Goal: Transaction & Acquisition: Purchase product/service

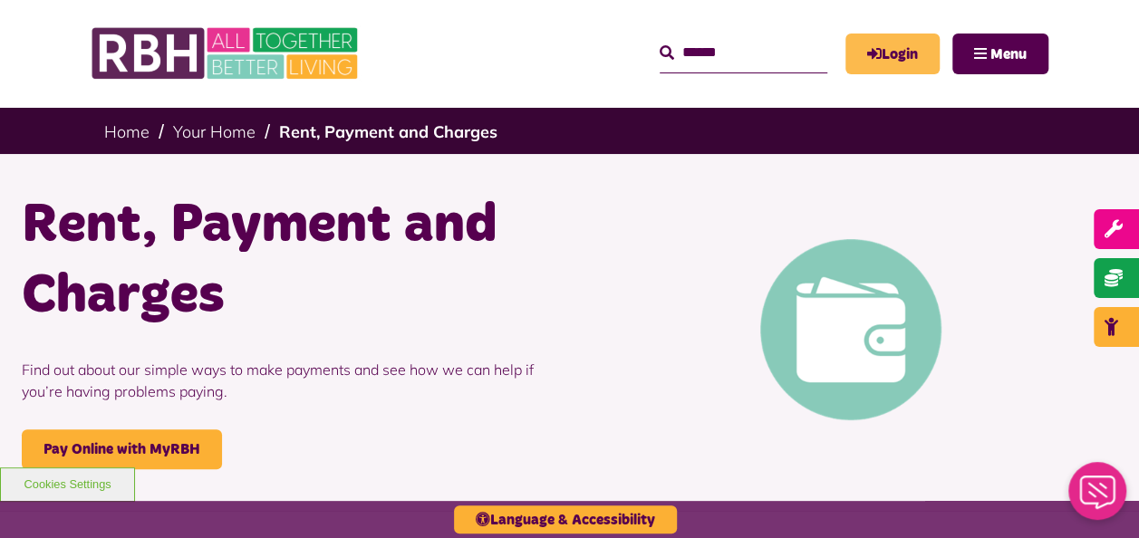
click at [886, 54] on link "Login" at bounding box center [892, 54] width 94 height 41
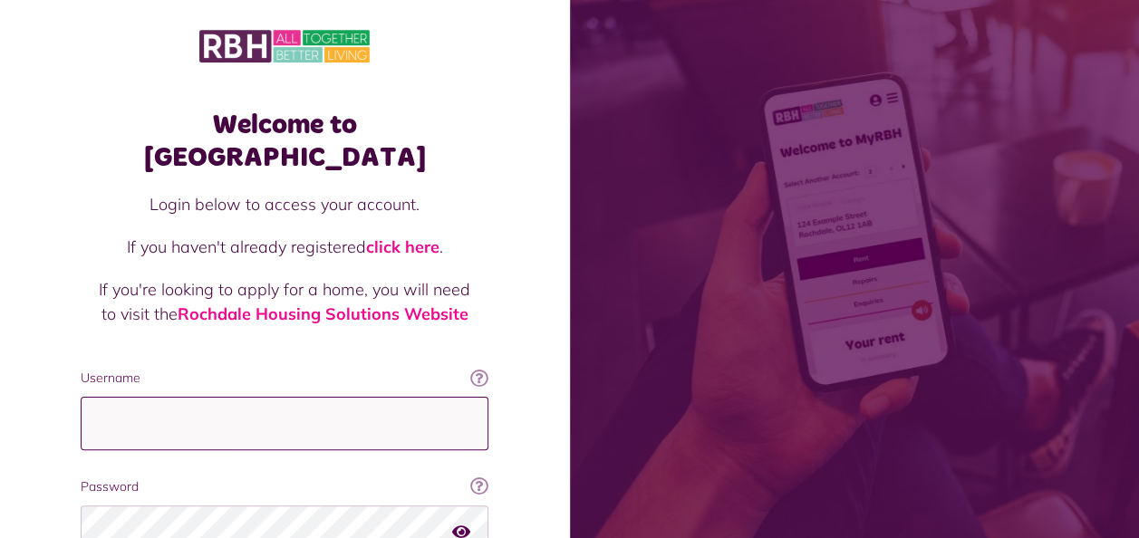
click at [214, 397] on input "Username" at bounding box center [285, 423] width 408 height 53
type input "**********"
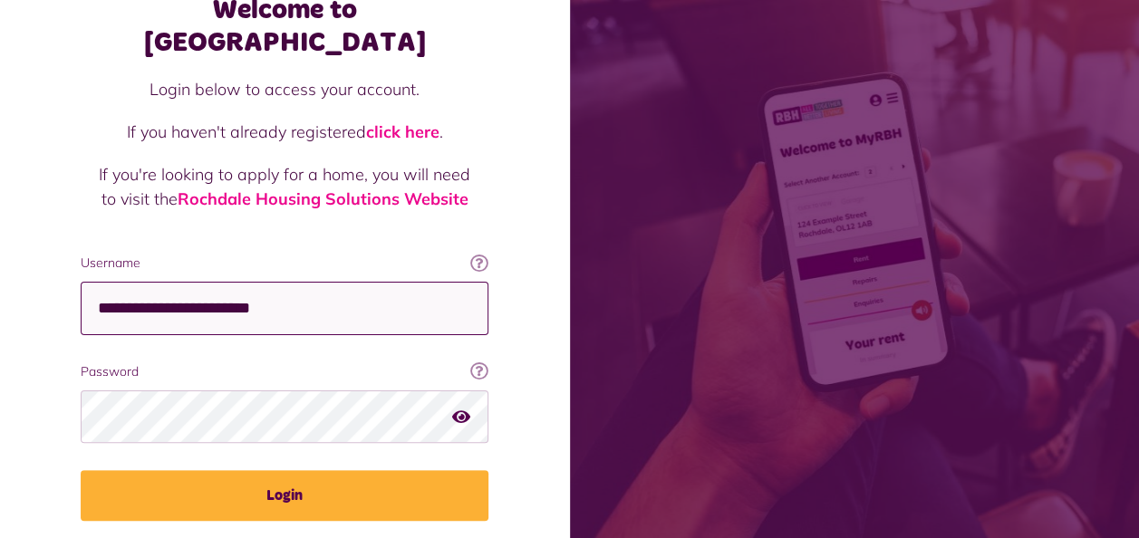
scroll to position [120, 0]
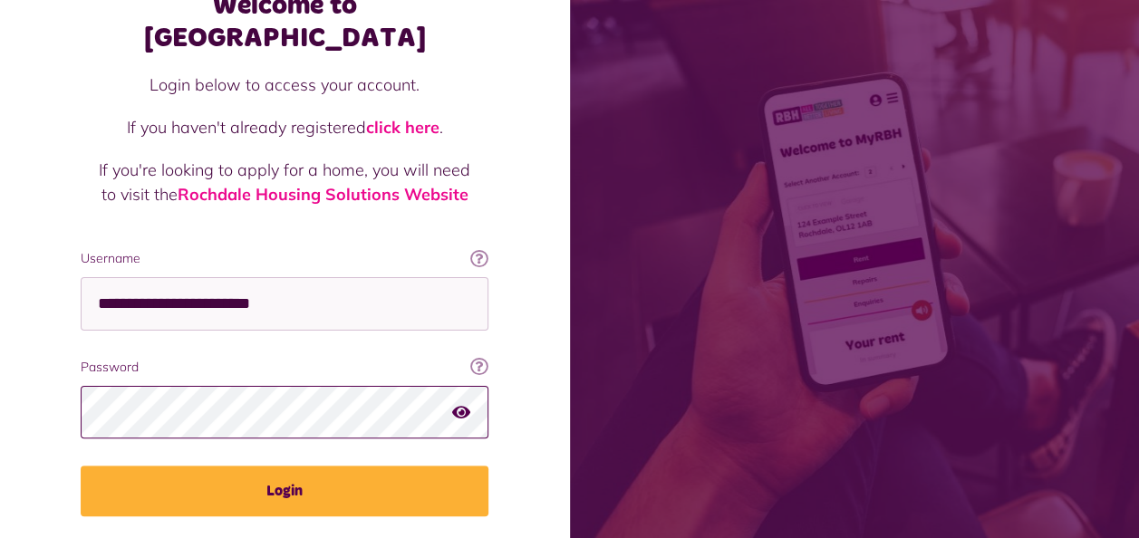
click at [81, 466] on button "Login" at bounding box center [285, 491] width 408 height 51
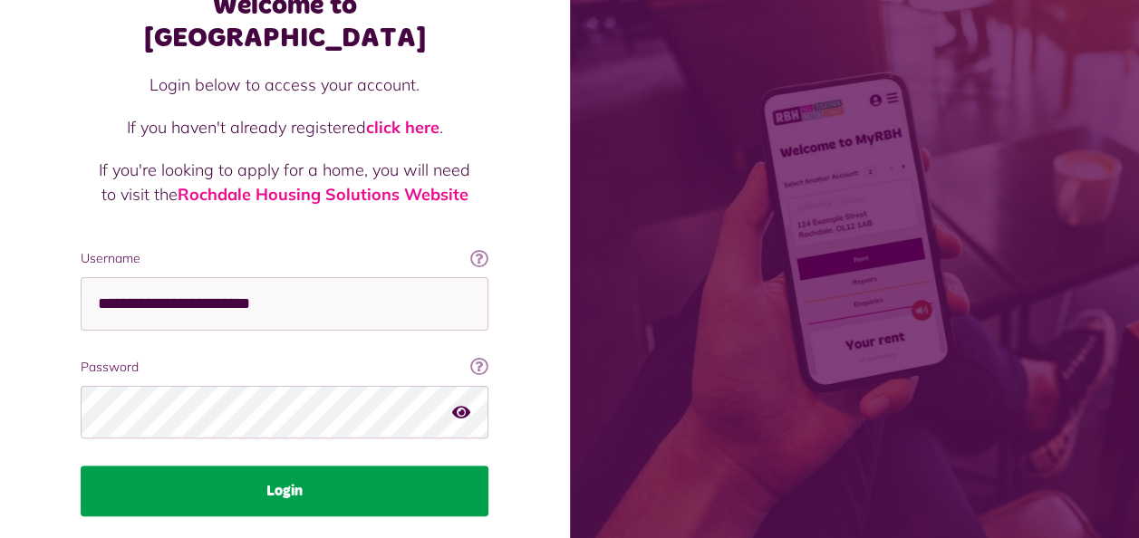
click at [257, 466] on button "Login" at bounding box center [285, 491] width 408 height 51
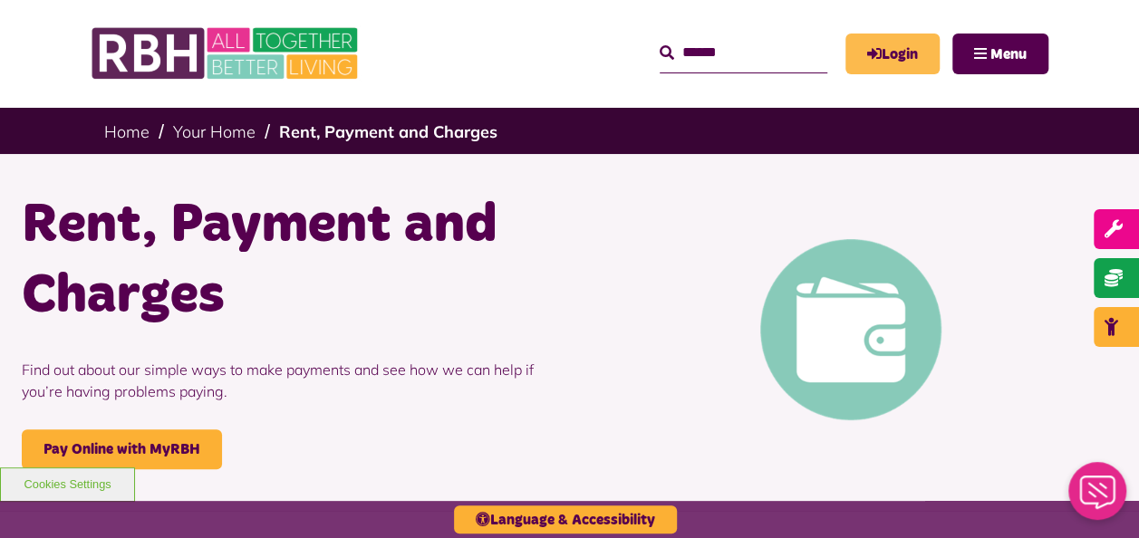
click at [889, 53] on link "Login" at bounding box center [892, 54] width 94 height 41
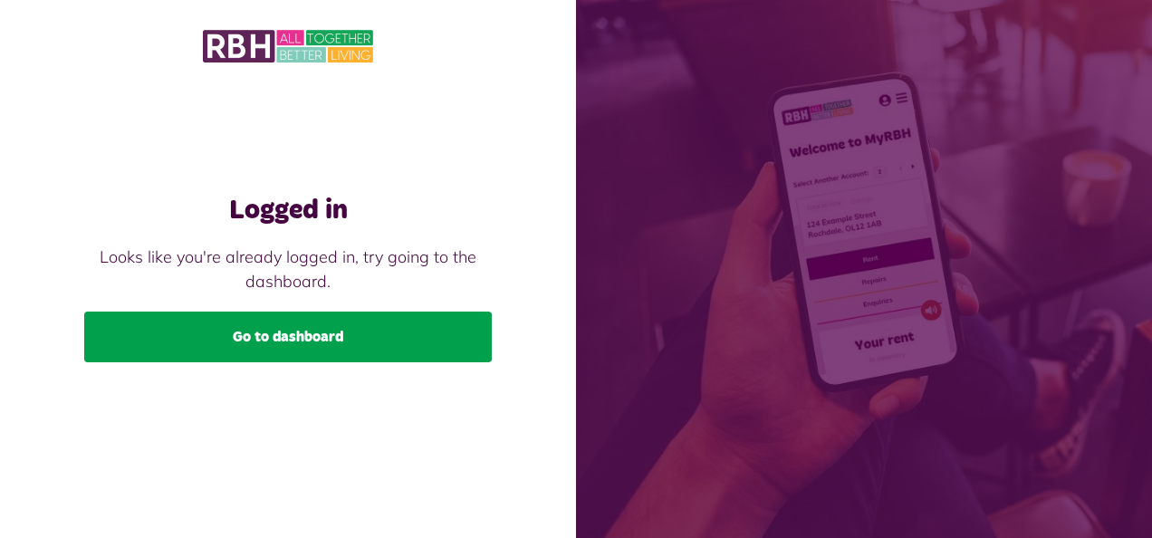
click at [306, 334] on link "Go to dashboard" at bounding box center [288, 337] width 408 height 51
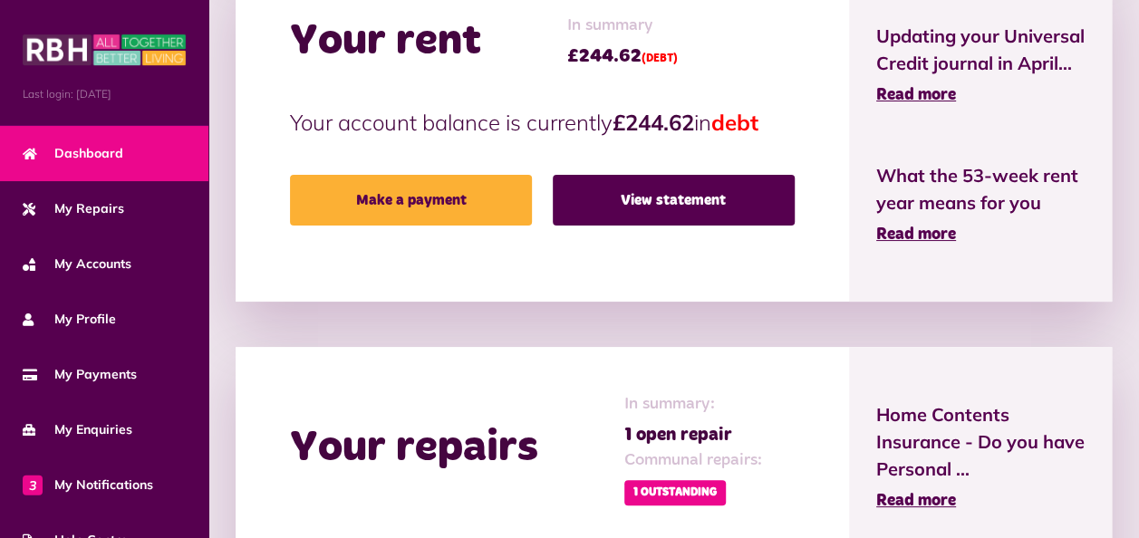
scroll to position [474, 0]
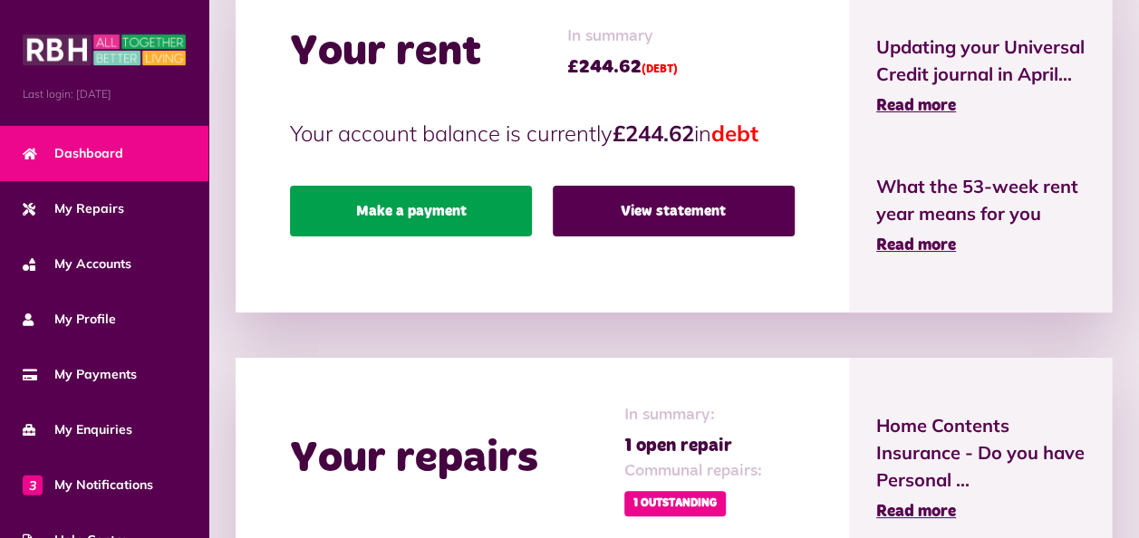
click at [404, 216] on link "Make a payment" at bounding box center [411, 211] width 242 height 51
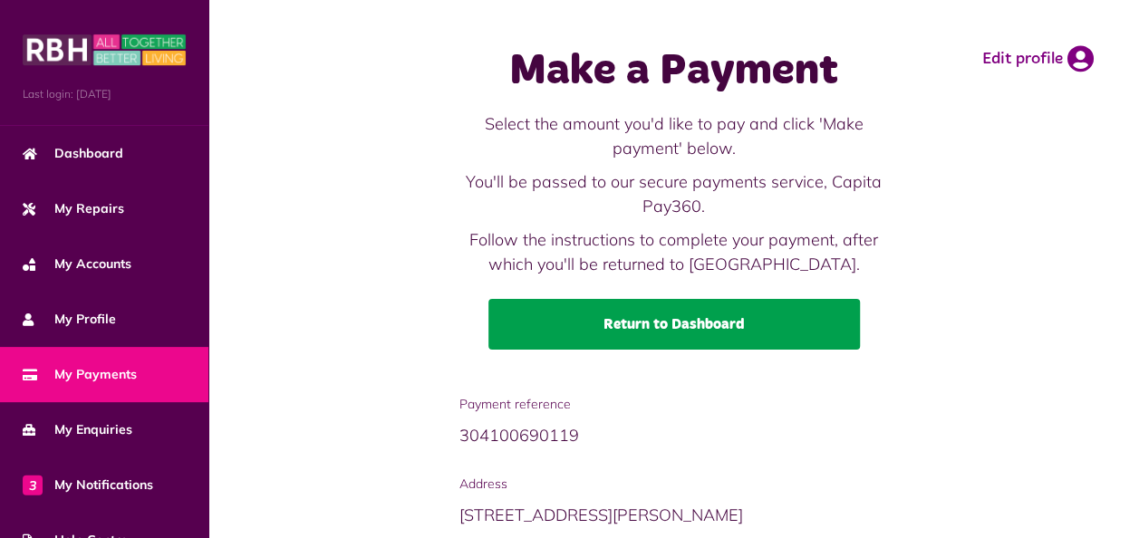
click at [692, 322] on link "Return to Dashboard" at bounding box center [673, 324] width 371 height 51
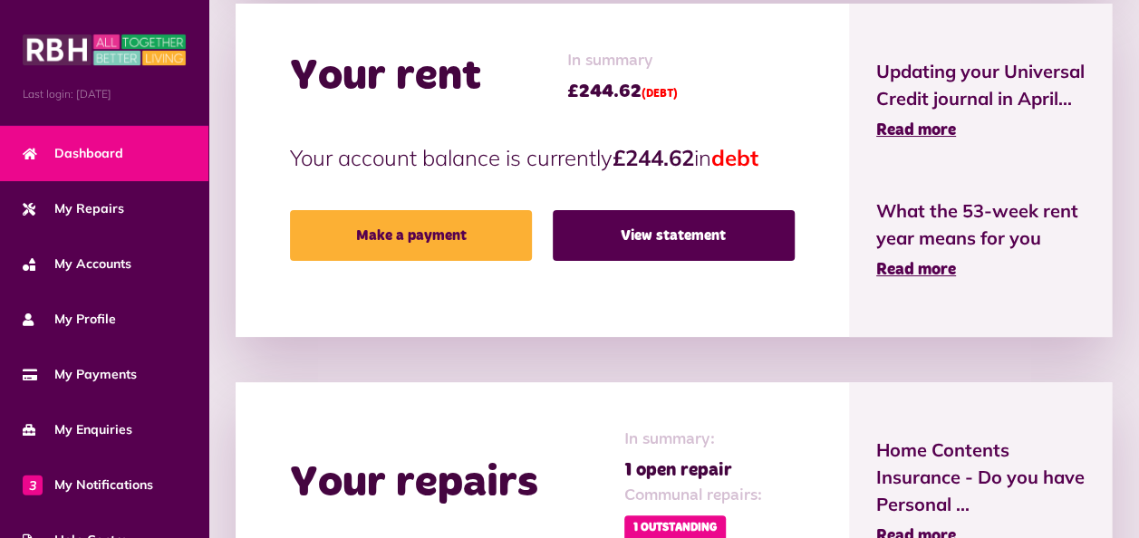
scroll to position [449, 0]
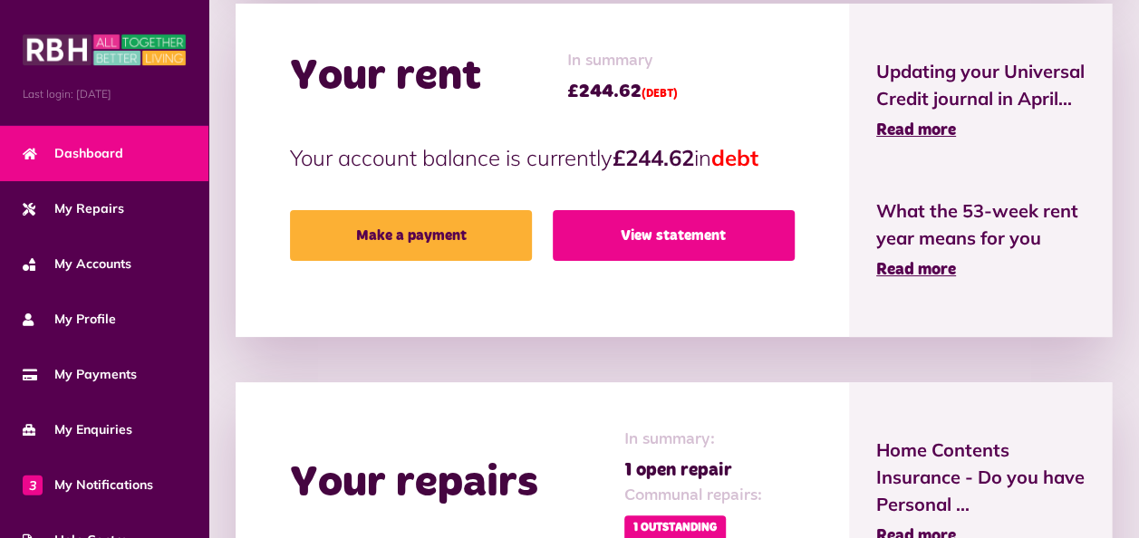
click at [650, 244] on link "View statement" at bounding box center [674, 235] width 242 height 51
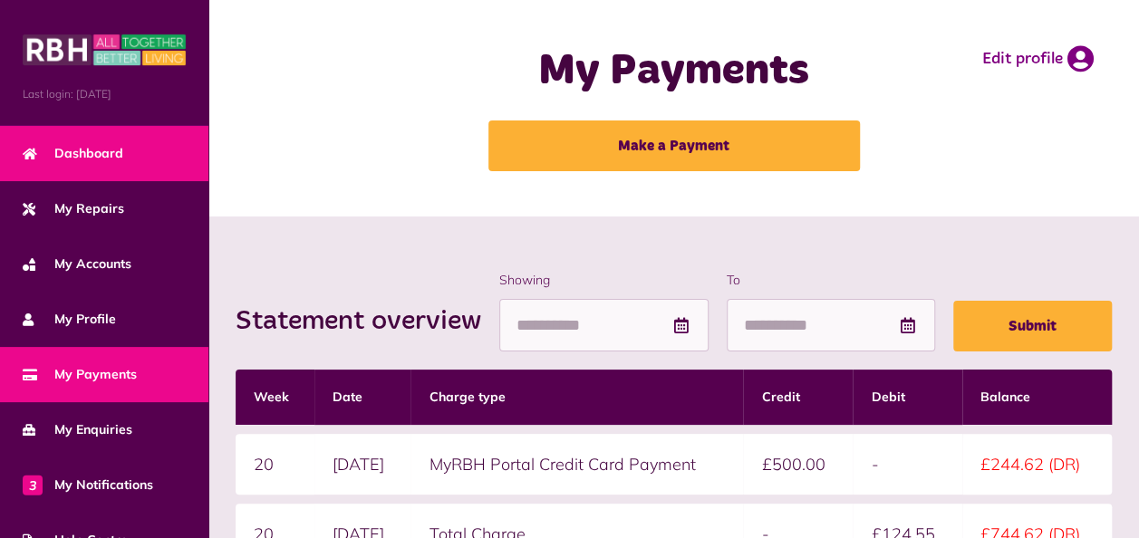
click at [101, 144] on span "Dashboard" at bounding box center [73, 153] width 101 height 19
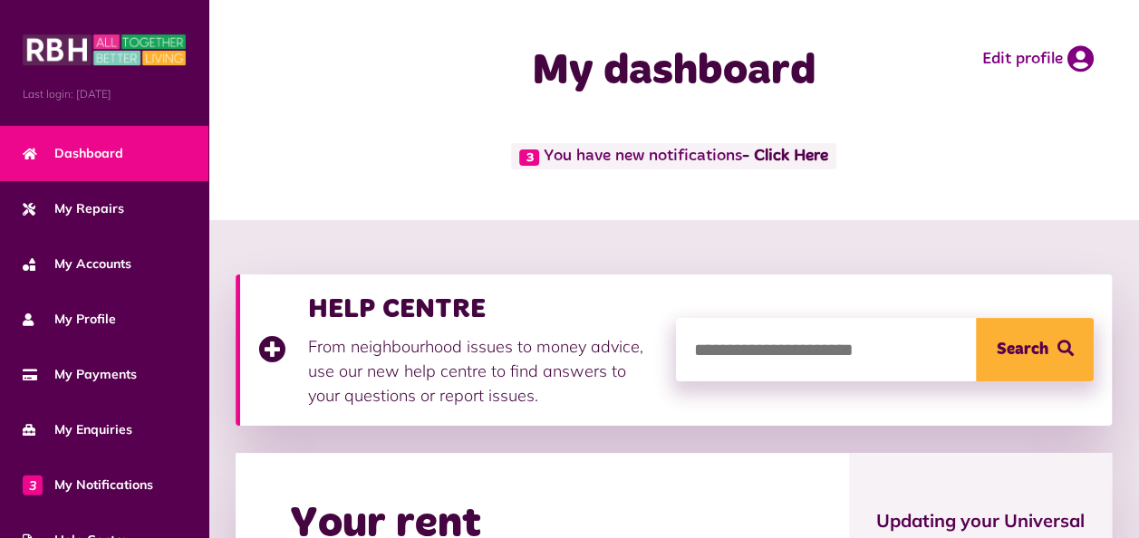
click at [734, 350] on input "search" at bounding box center [885, 349] width 418 height 63
type input "*********"
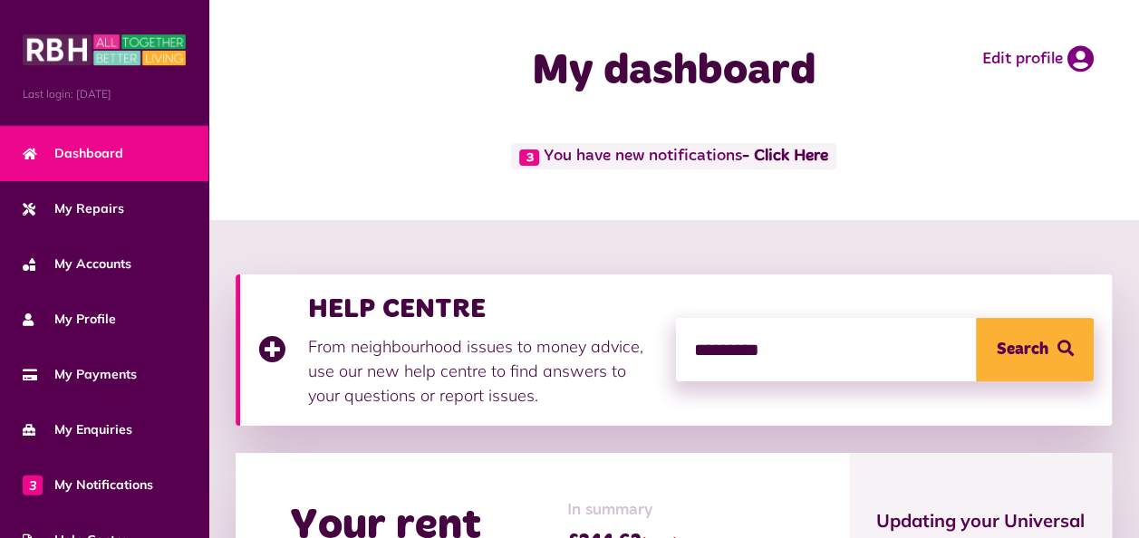
click at [1033, 350] on button "Search" at bounding box center [1035, 349] width 118 height 63
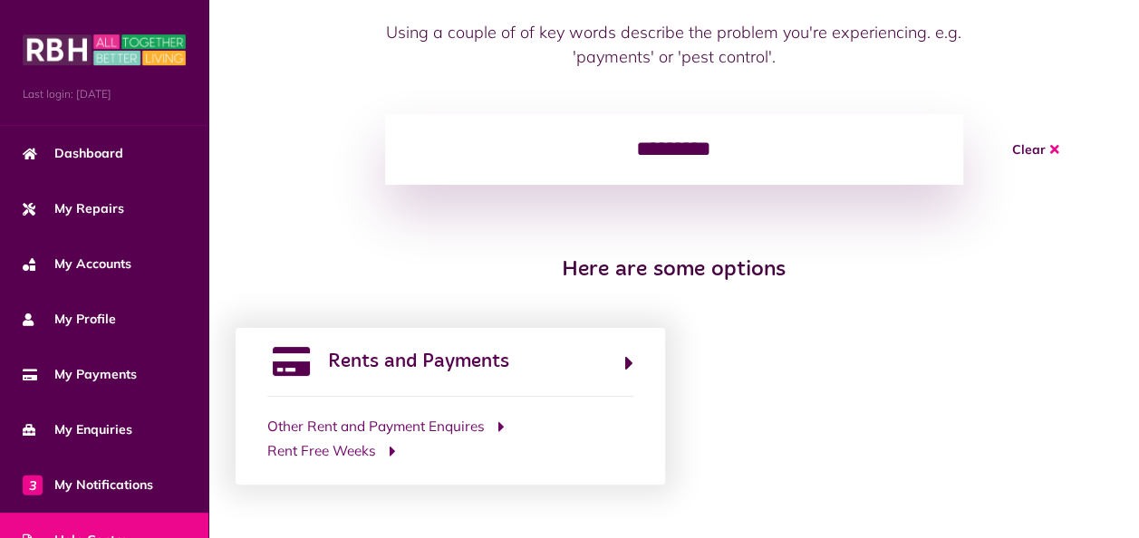
scroll to position [181, 0]
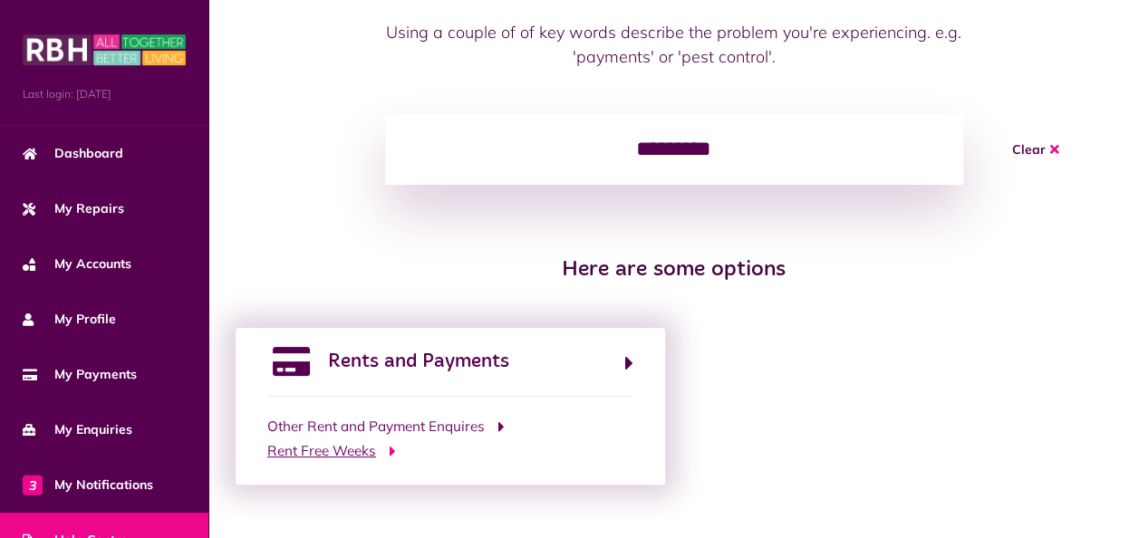
click at [391, 453] on icon at bounding box center [392, 451] width 6 height 16
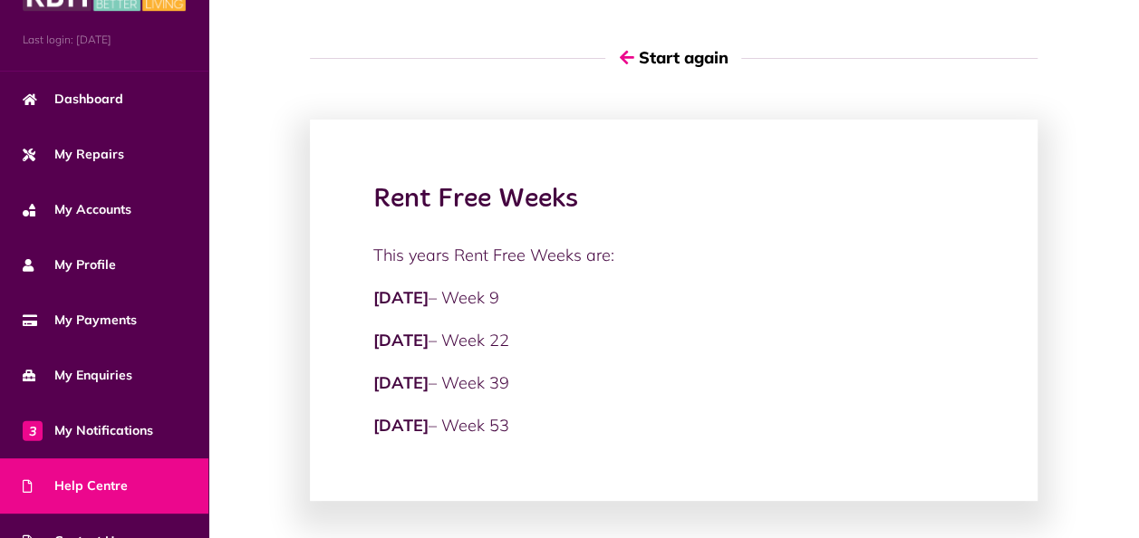
scroll to position [0, 0]
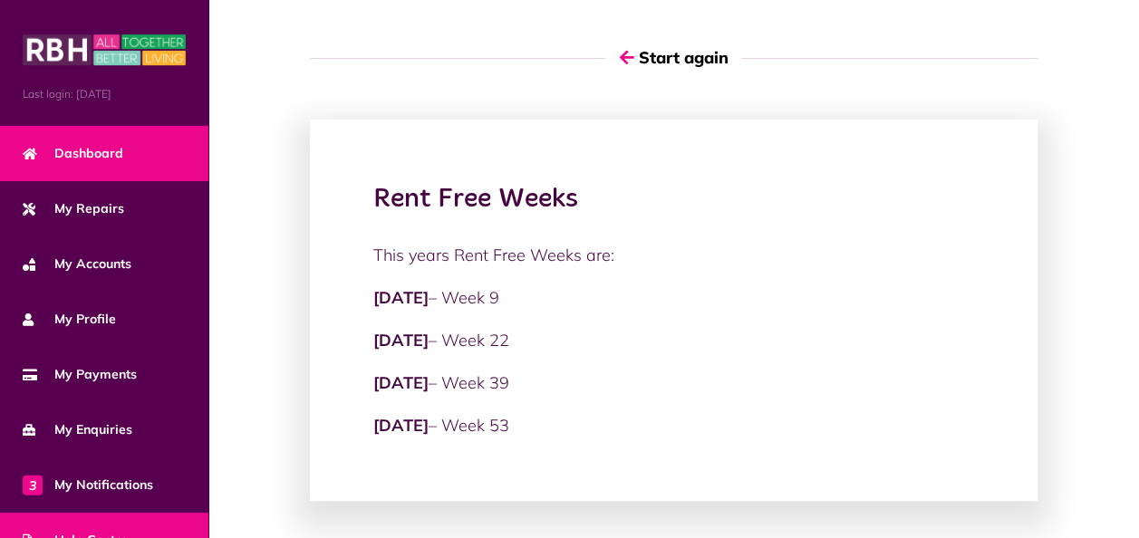
click at [82, 150] on span "Dashboard" at bounding box center [73, 153] width 101 height 19
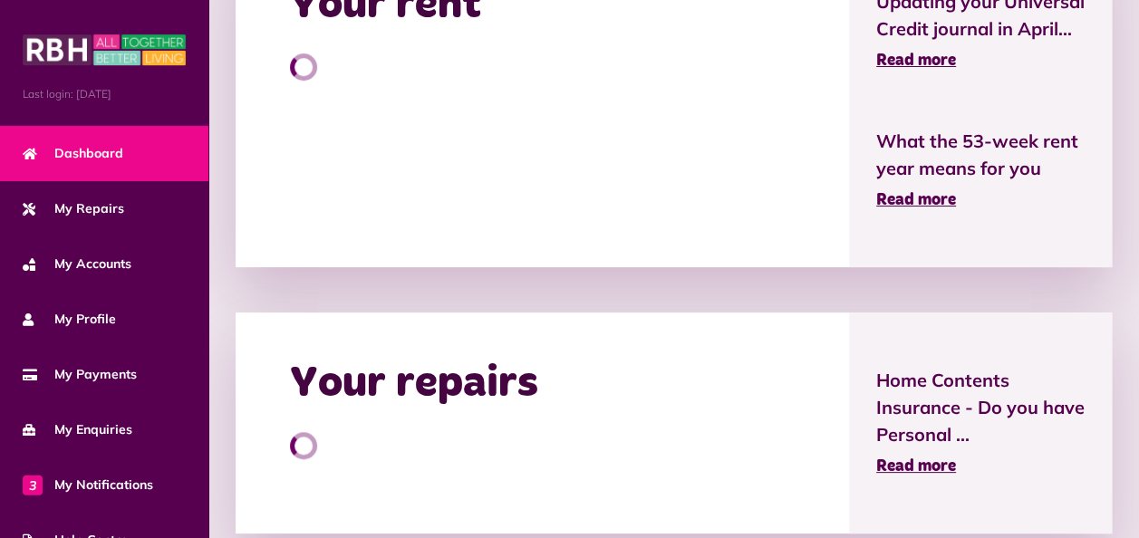
scroll to position [521, 0]
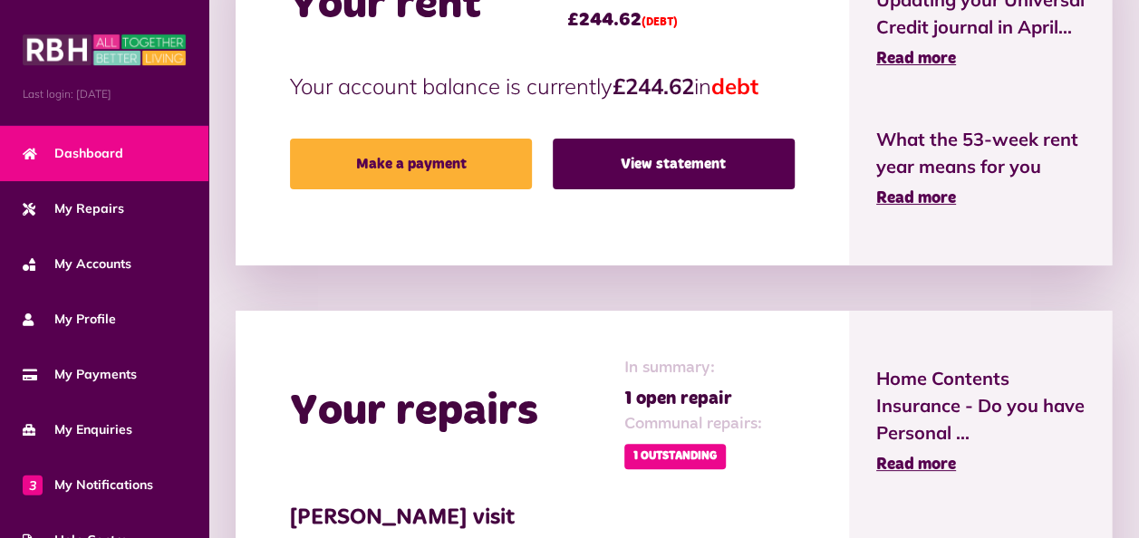
click at [433, 168] on link "Make a payment" at bounding box center [411, 164] width 242 height 51
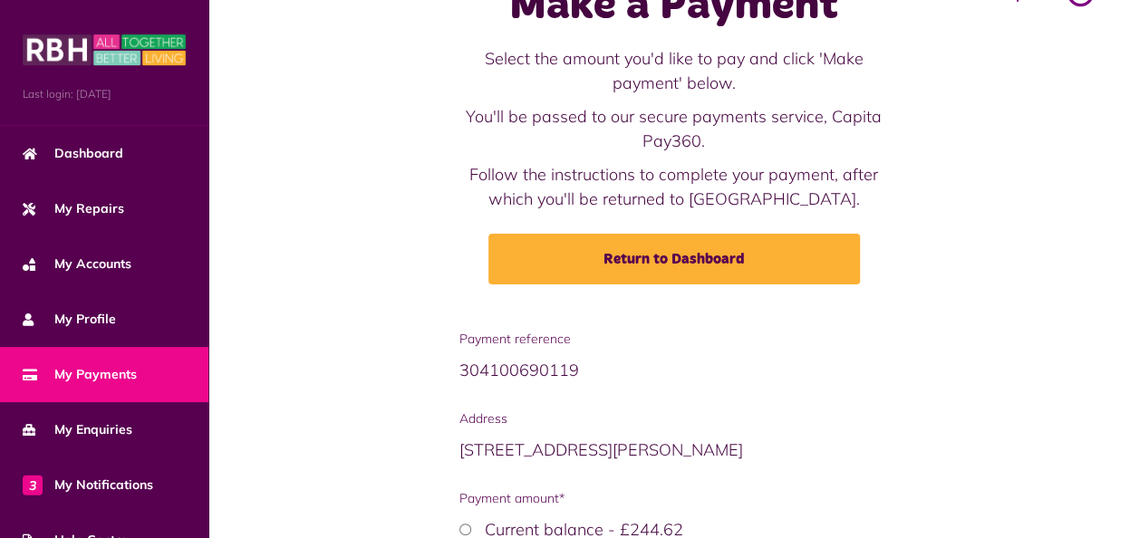
scroll to position [261, 0]
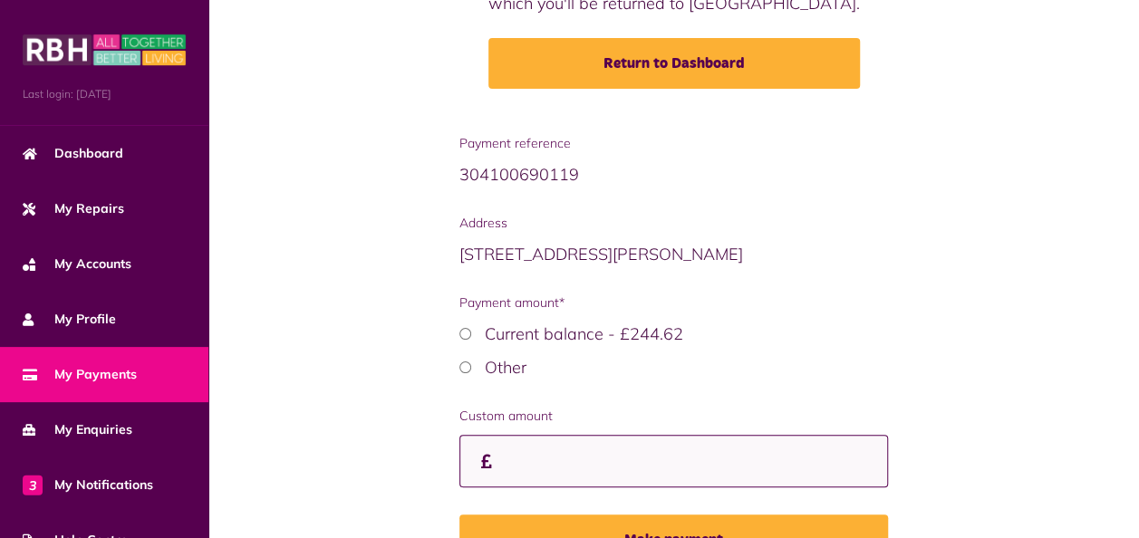
click at [589, 476] on input "Custom amount" at bounding box center [673, 461] width 429 height 53
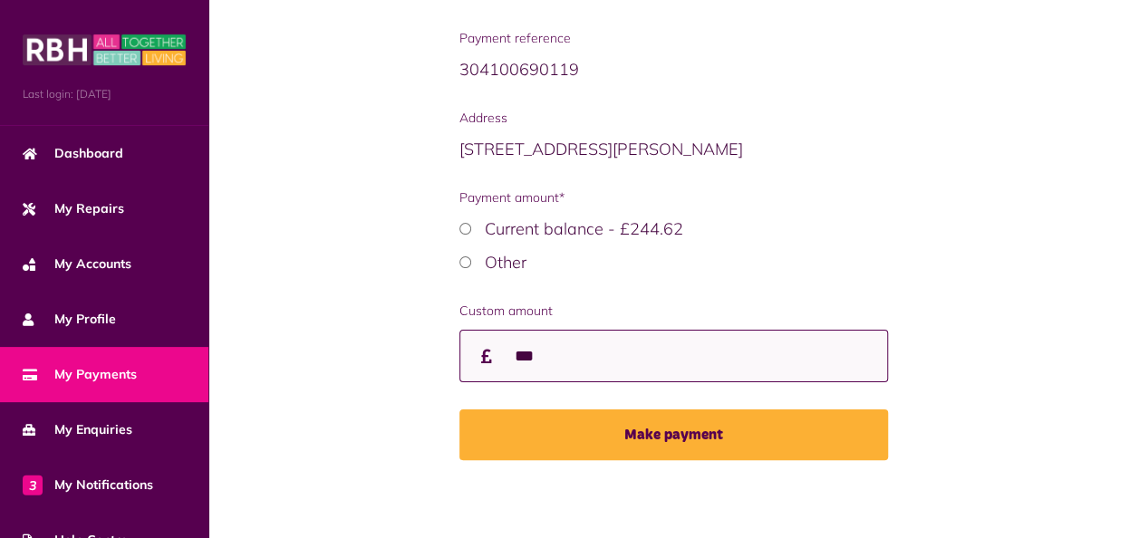
scroll to position [369, 0]
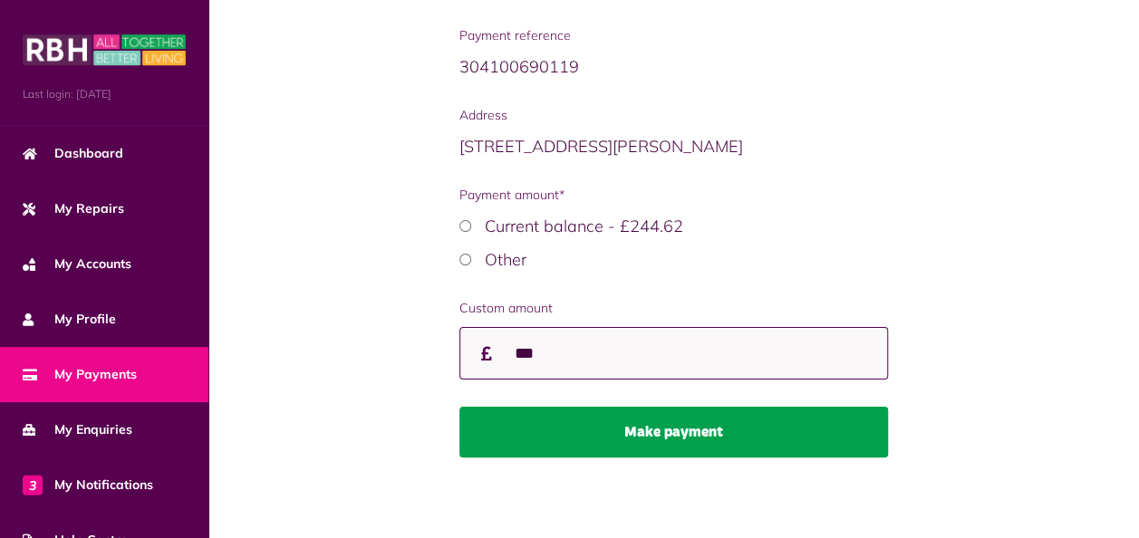
type input "***"
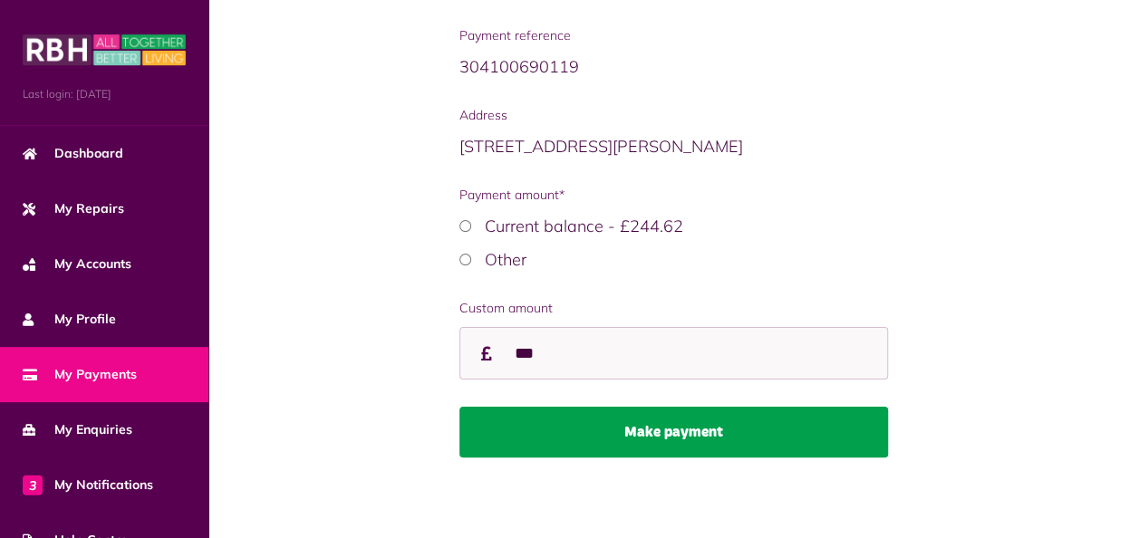
click at [701, 437] on button "Make payment" at bounding box center [673, 432] width 429 height 51
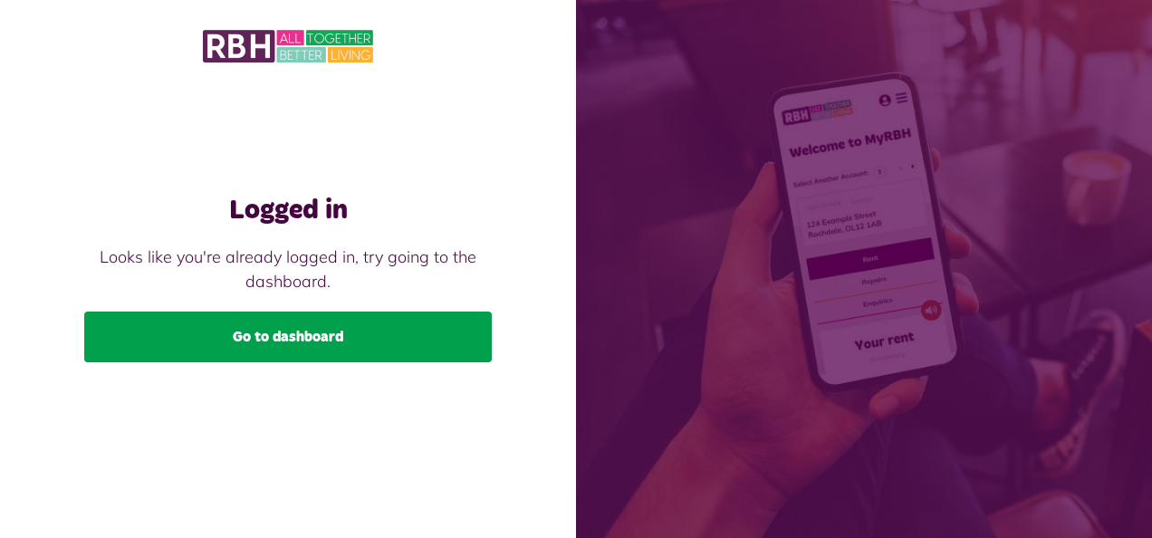
click at [269, 324] on link "Go to dashboard" at bounding box center [288, 337] width 408 height 51
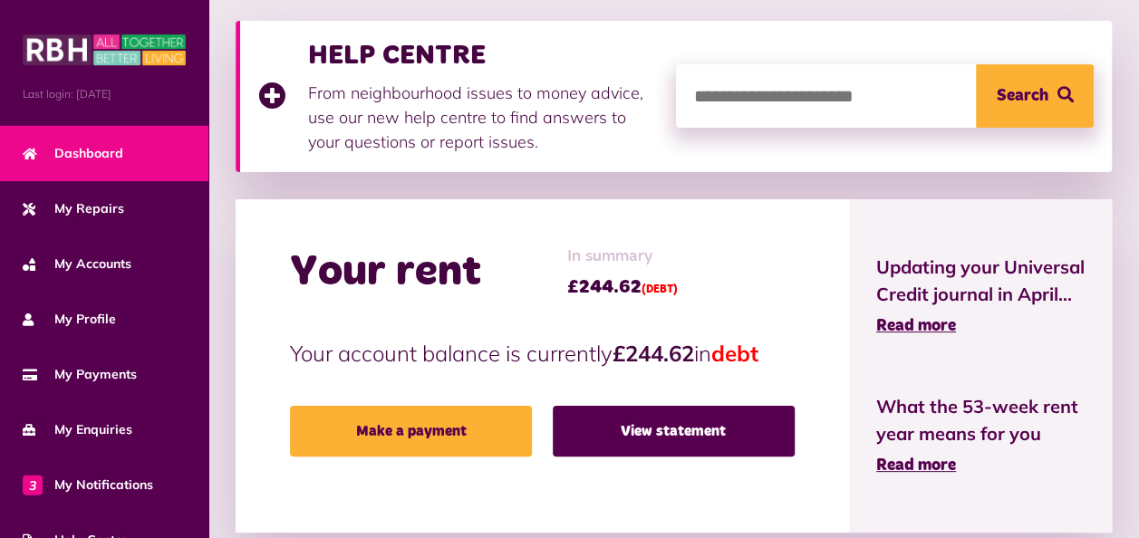
scroll to position [259, 0]
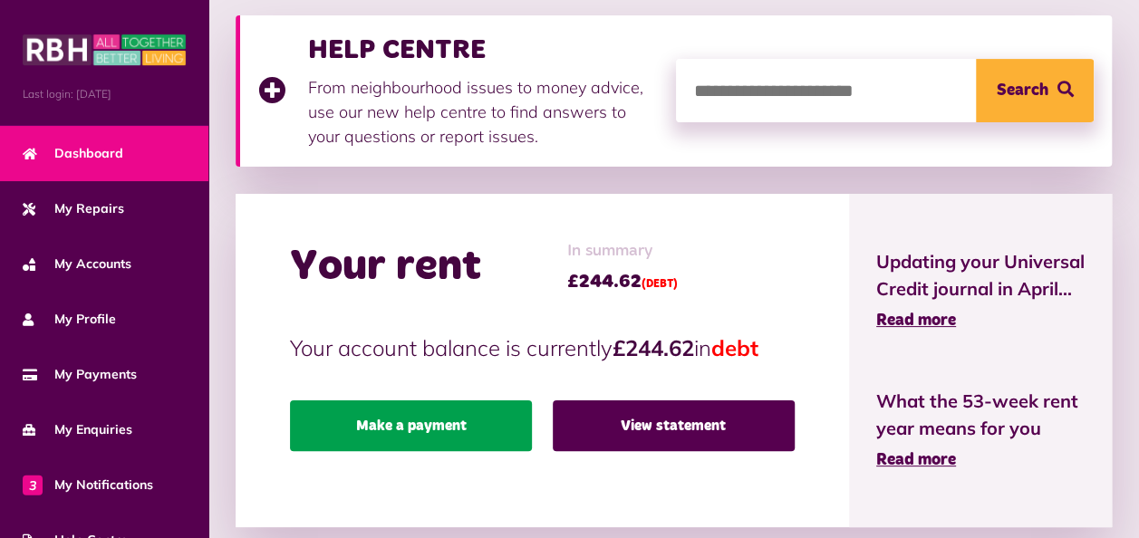
click at [446, 420] on link "Make a payment" at bounding box center [411, 425] width 242 height 51
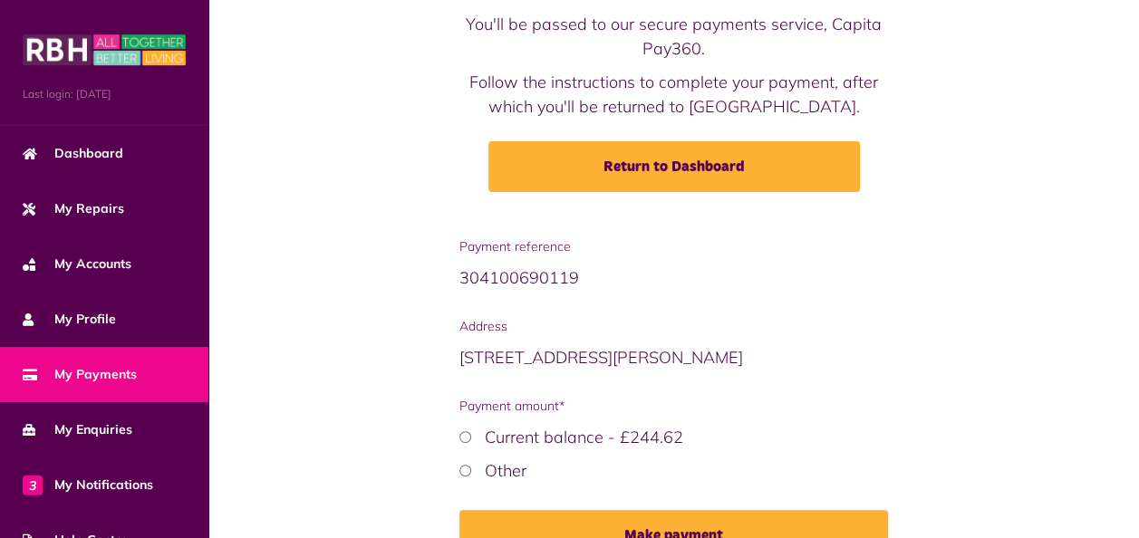
scroll to position [261, 0]
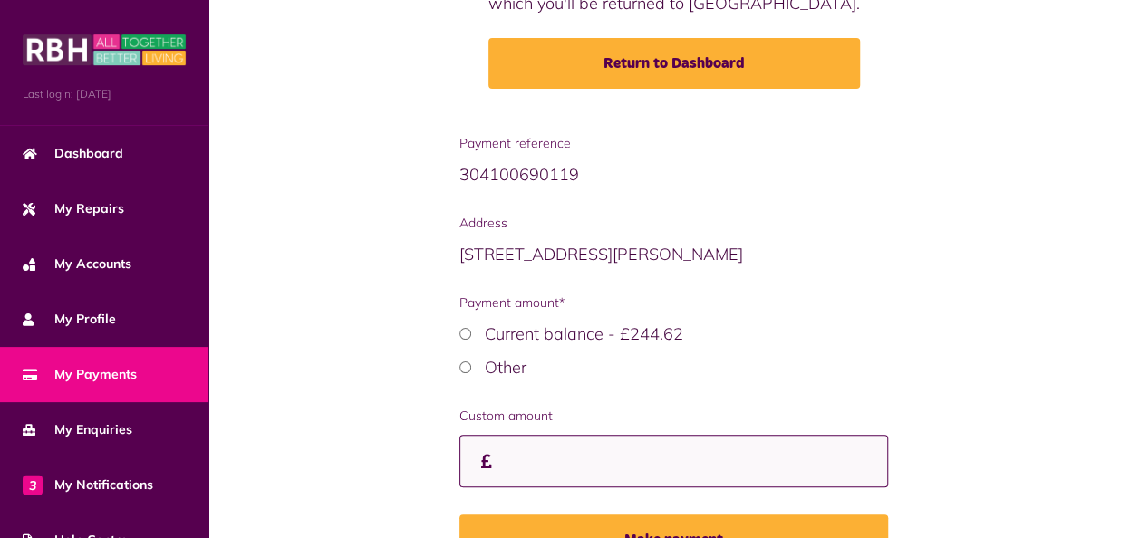
click at [581, 468] on input "Custom amount" at bounding box center [673, 461] width 429 height 53
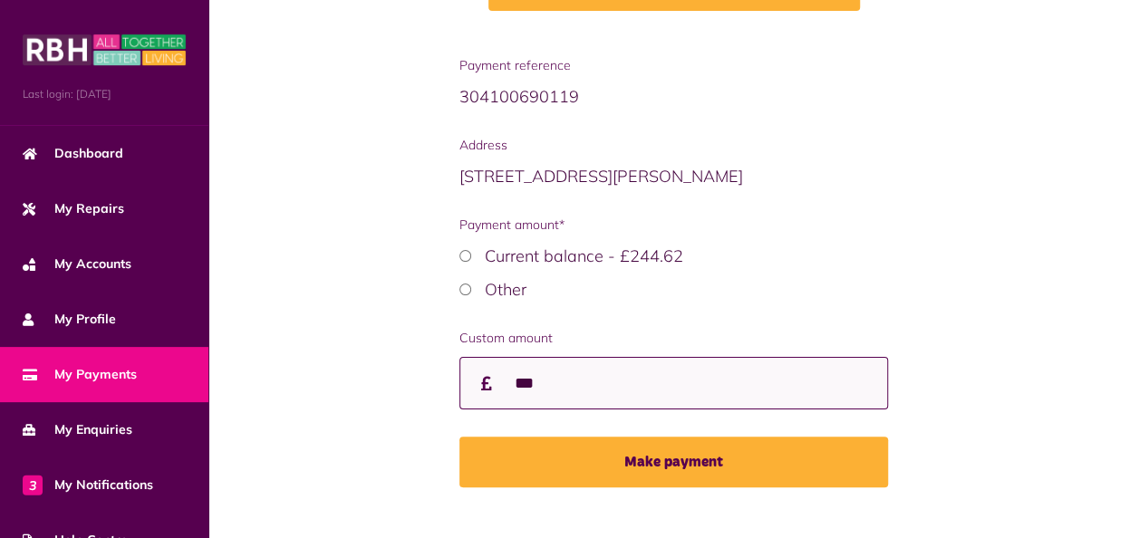
scroll to position [344, 0]
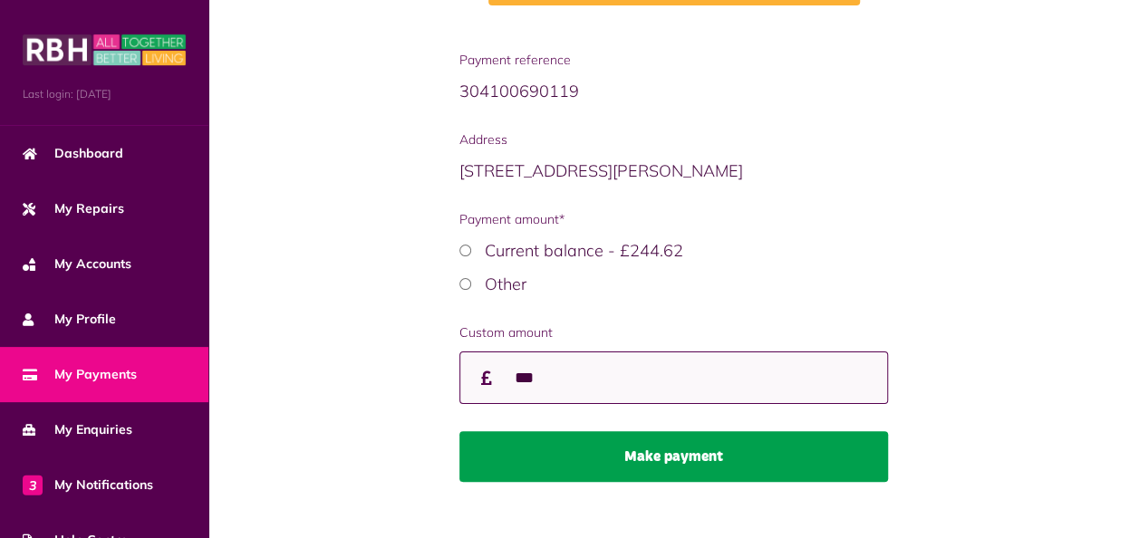
type input "***"
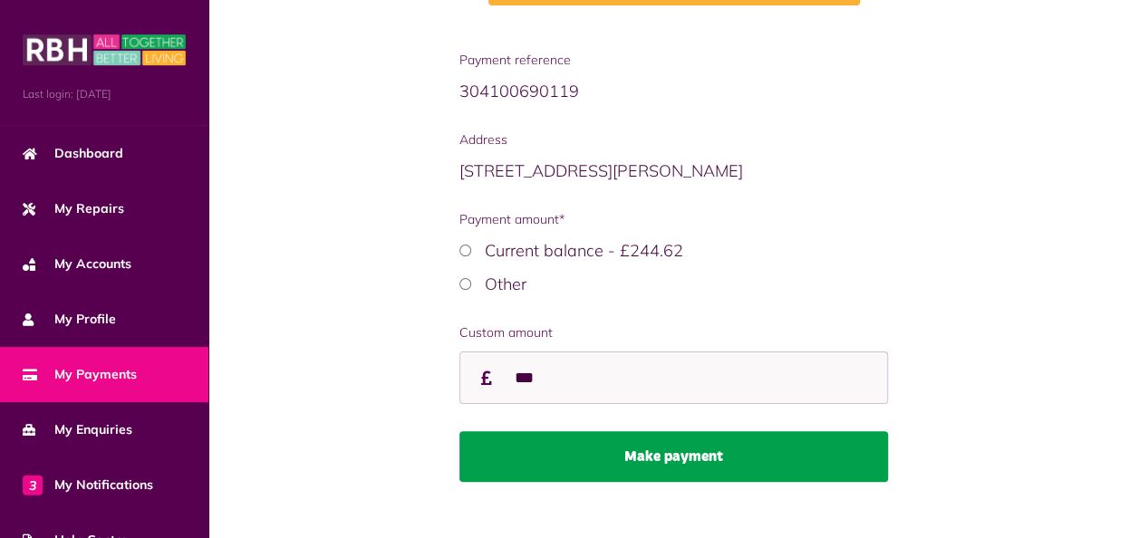
click at [724, 463] on button "Make payment" at bounding box center [673, 456] width 429 height 51
